Goal: Transaction & Acquisition: Purchase product/service

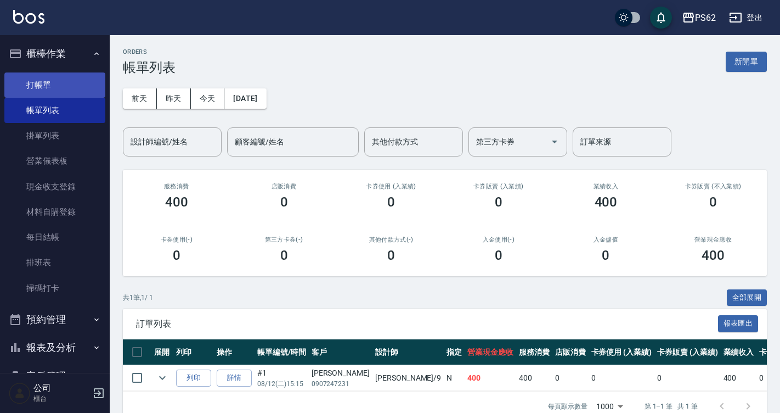
click at [52, 82] on link "打帳單" at bounding box center [54, 84] width 101 height 25
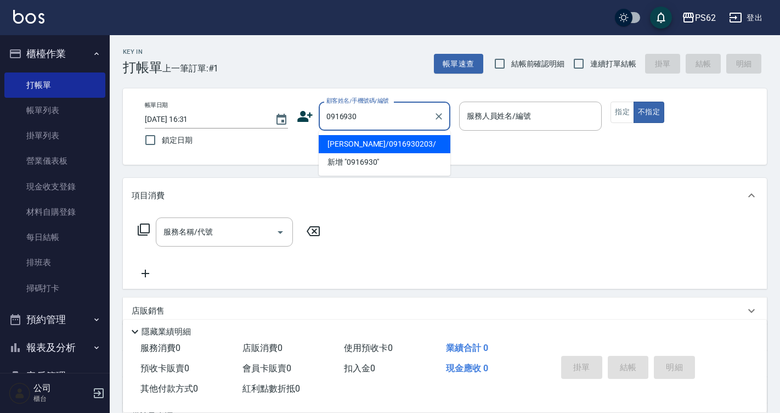
type input "[PERSON_NAME]/0916930203/"
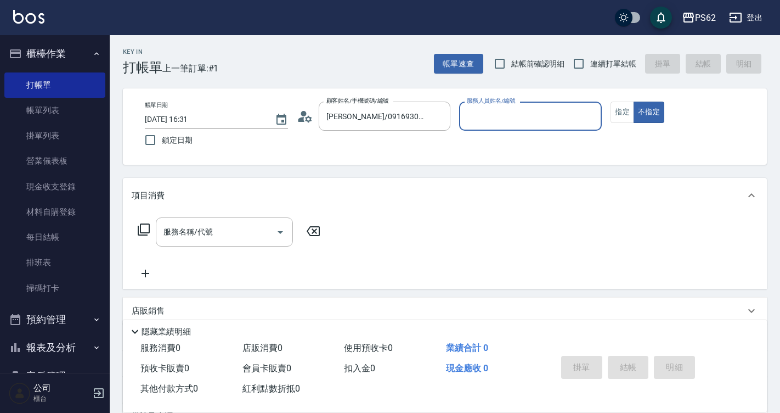
click at [300, 116] on icon at bounding box center [305, 116] width 16 height 16
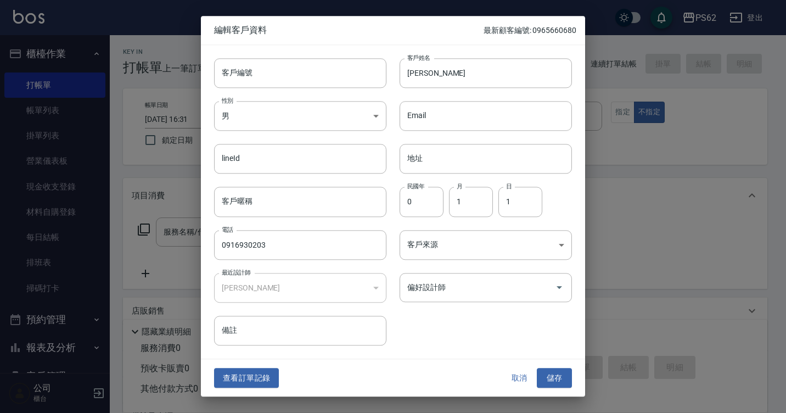
click at [277, 364] on div "查看訂單記錄 取消 儲存" at bounding box center [393, 378] width 384 height 38
click at [274, 369] on button "查看訂單記錄" at bounding box center [246, 378] width 65 height 20
click at [274, 369] on div "Key In 打帳單 上一筆訂單:#1 帳單速查 結帳前確認明細 連續打單結帳 掛單 結帳 明細 帳單日期 [DATE] 16:31 鎖定日期 顧客姓名/手機…" at bounding box center [390, 267] width 780 height 534
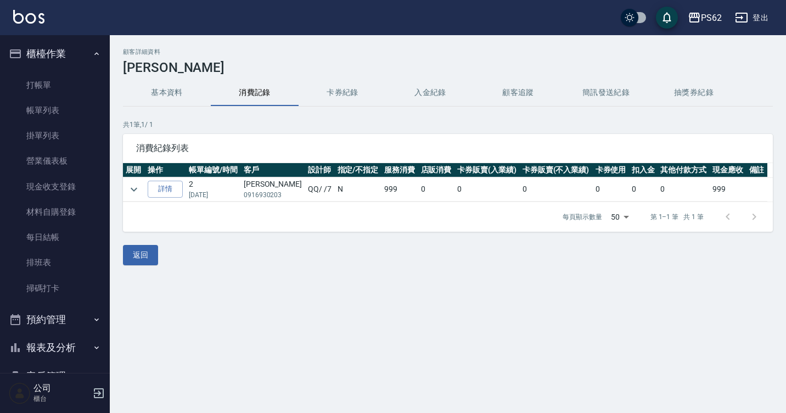
click at [272, 196] on p "0916930203" at bounding box center [273, 195] width 59 height 10
copy p "0916930203"
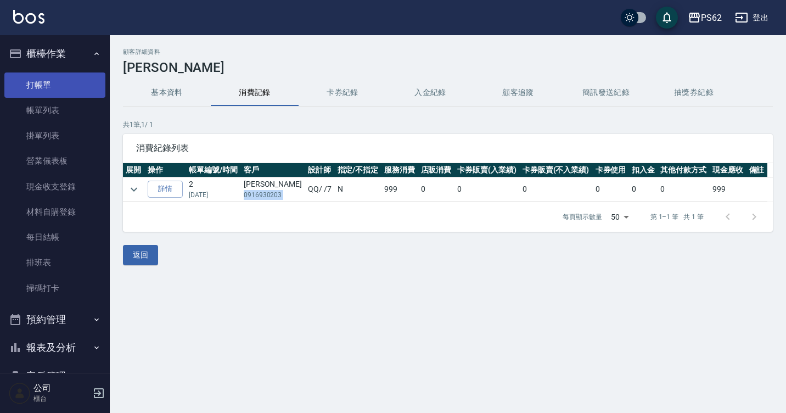
click at [34, 84] on link "打帳單" at bounding box center [54, 84] width 101 height 25
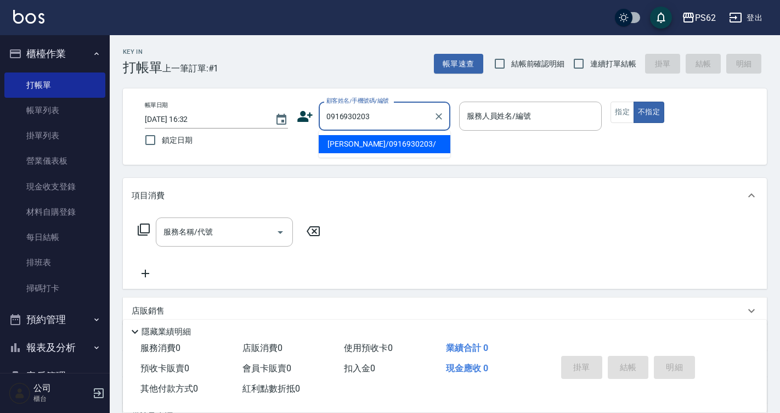
type input "[PERSON_NAME]/0916930203/"
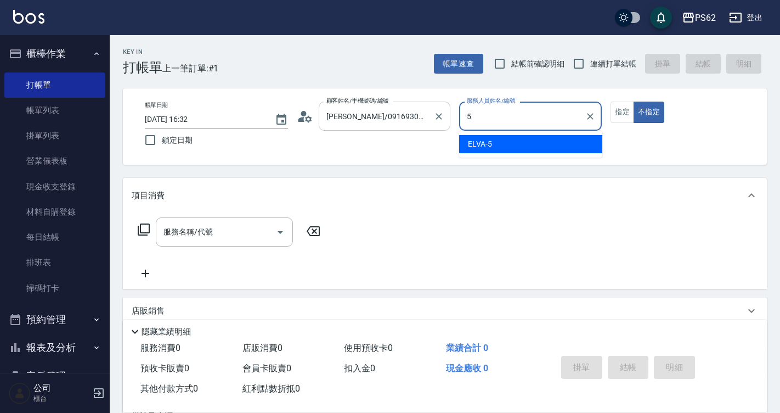
type input "5"
type button "false"
type input "ELVA-5"
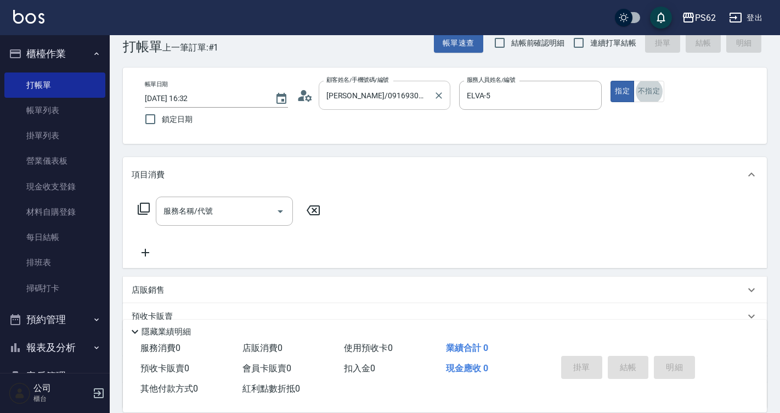
scroll to position [22, 0]
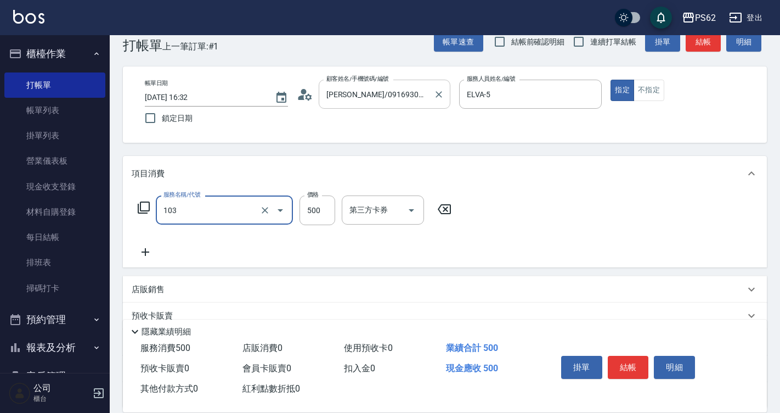
type input "B級洗剪500(103)"
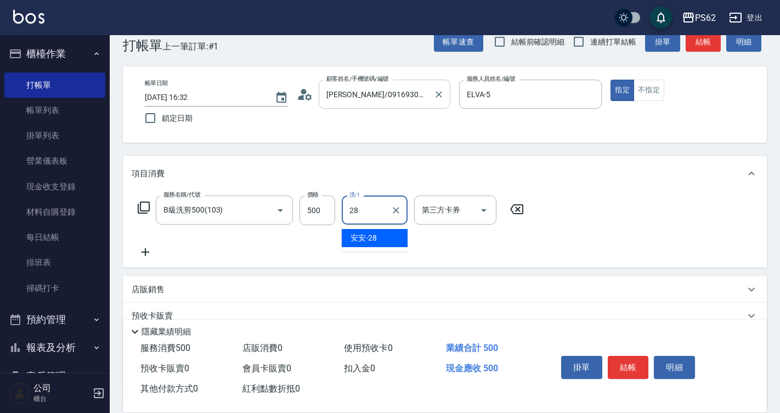
type input "安安-28"
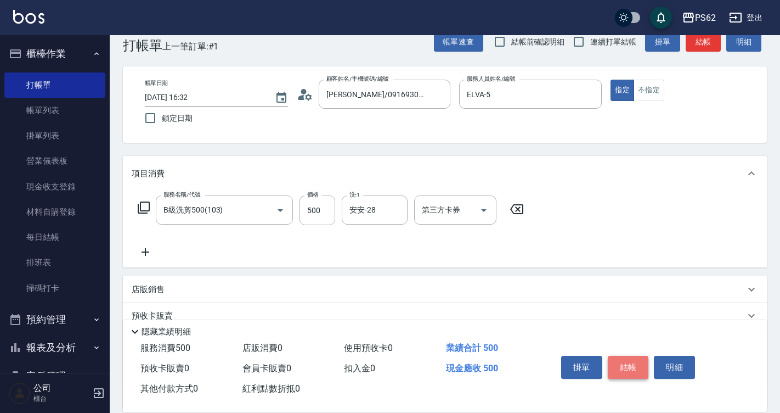
click at [637, 356] on button "結帳" at bounding box center [628, 366] width 41 height 23
